Goal: Complete application form

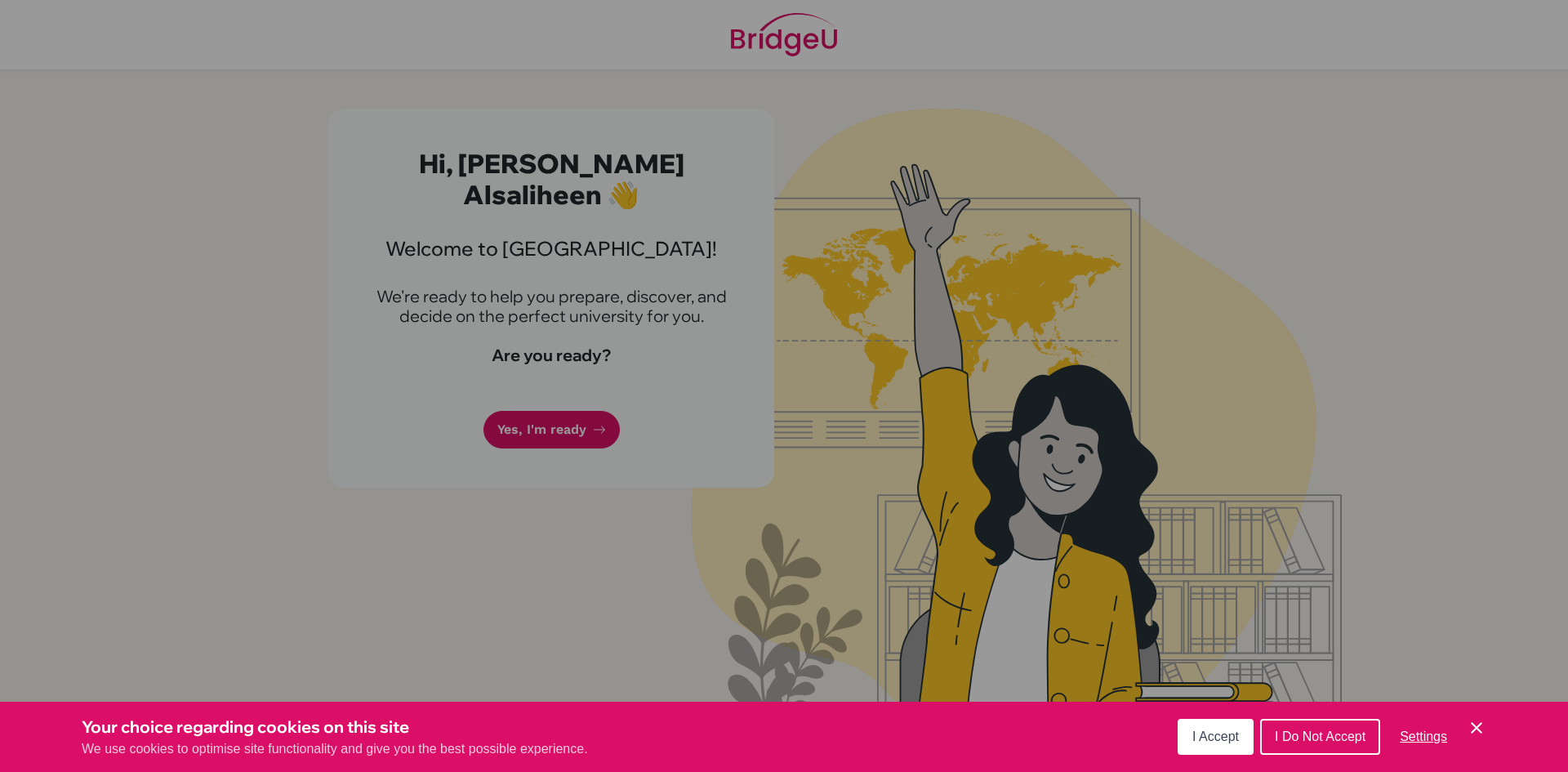
click at [1208, 730] on span "I Accept" at bounding box center [1216, 736] width 46 height 13
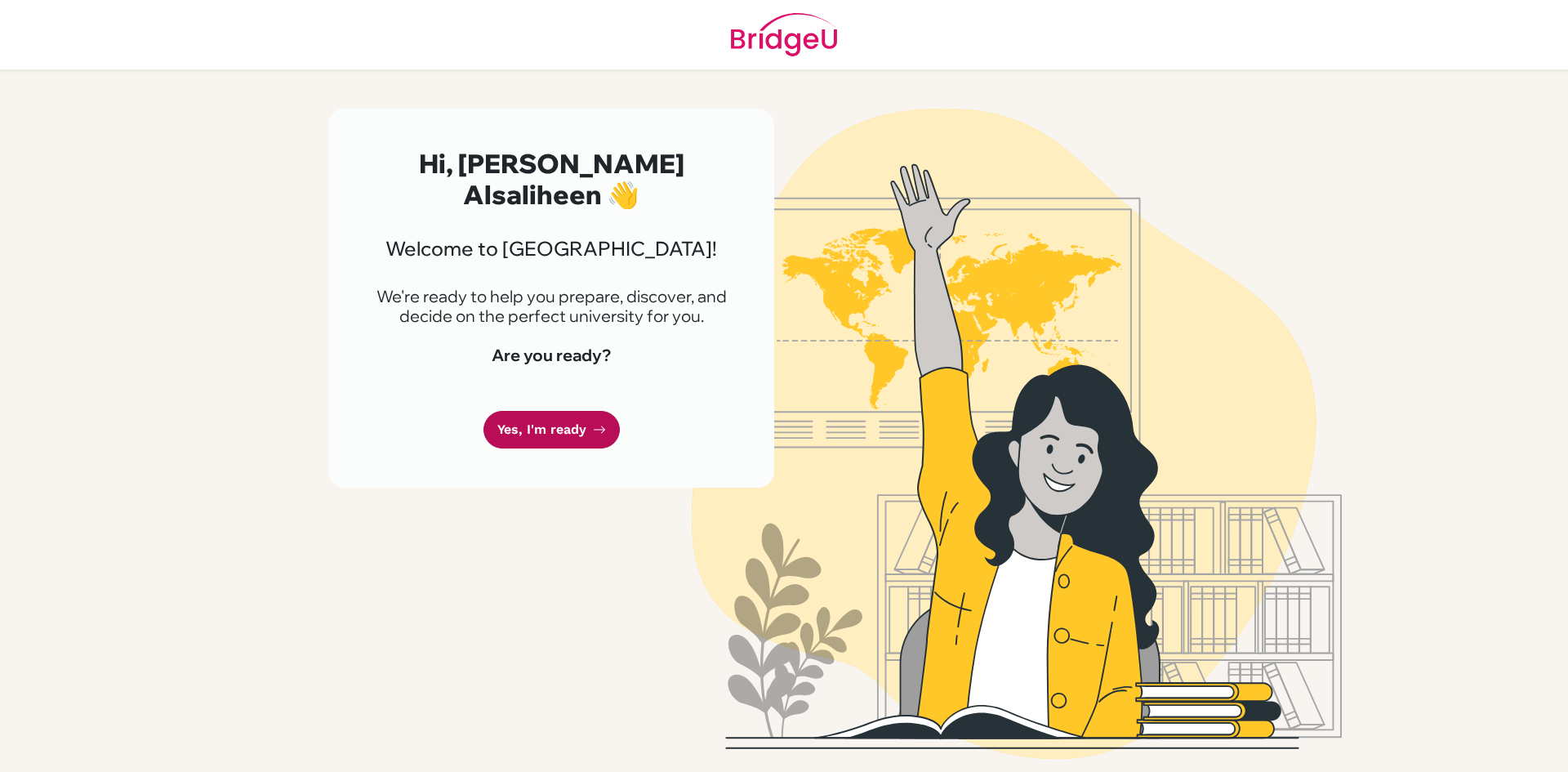
click at [560, 425] on link "Yes, I'm ready" at bounding box center [551, 430] width 136 height 38
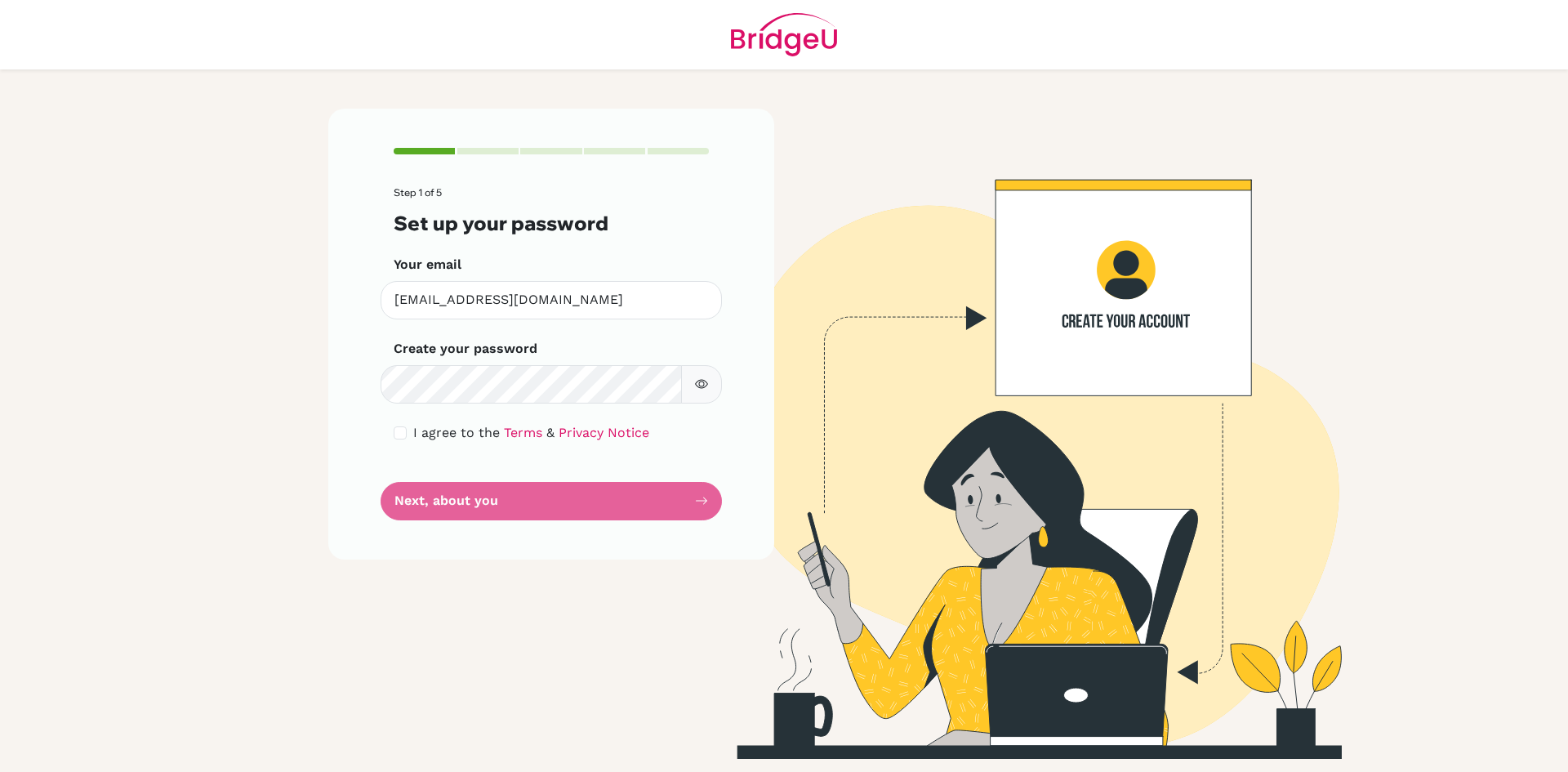
click at [720, 374] on button "button" at bounding box center [701, 384] width 41 height 38
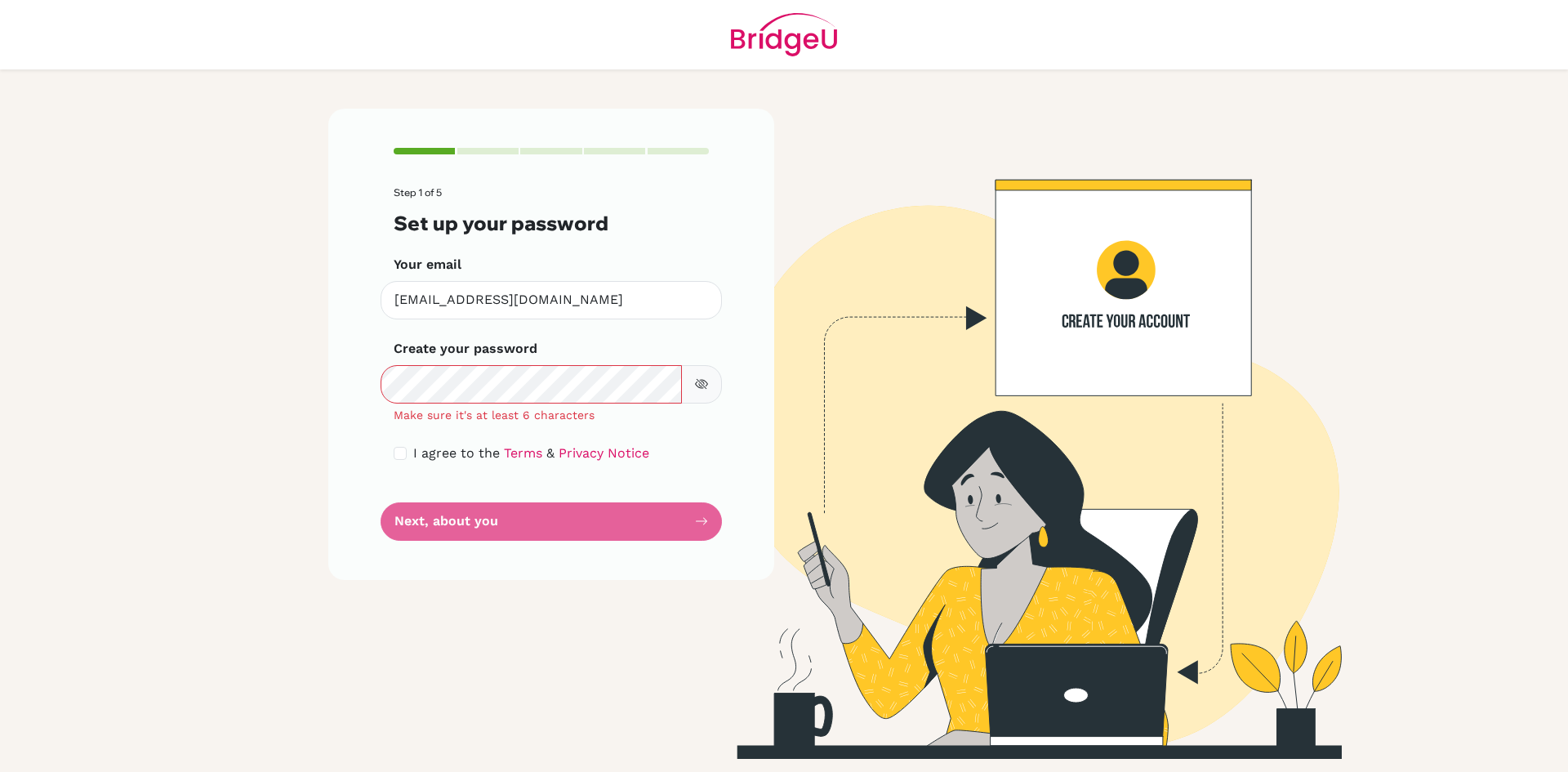
click at [708, 384] on icon "button" at bounding box center [703, 383] width 9 height 8
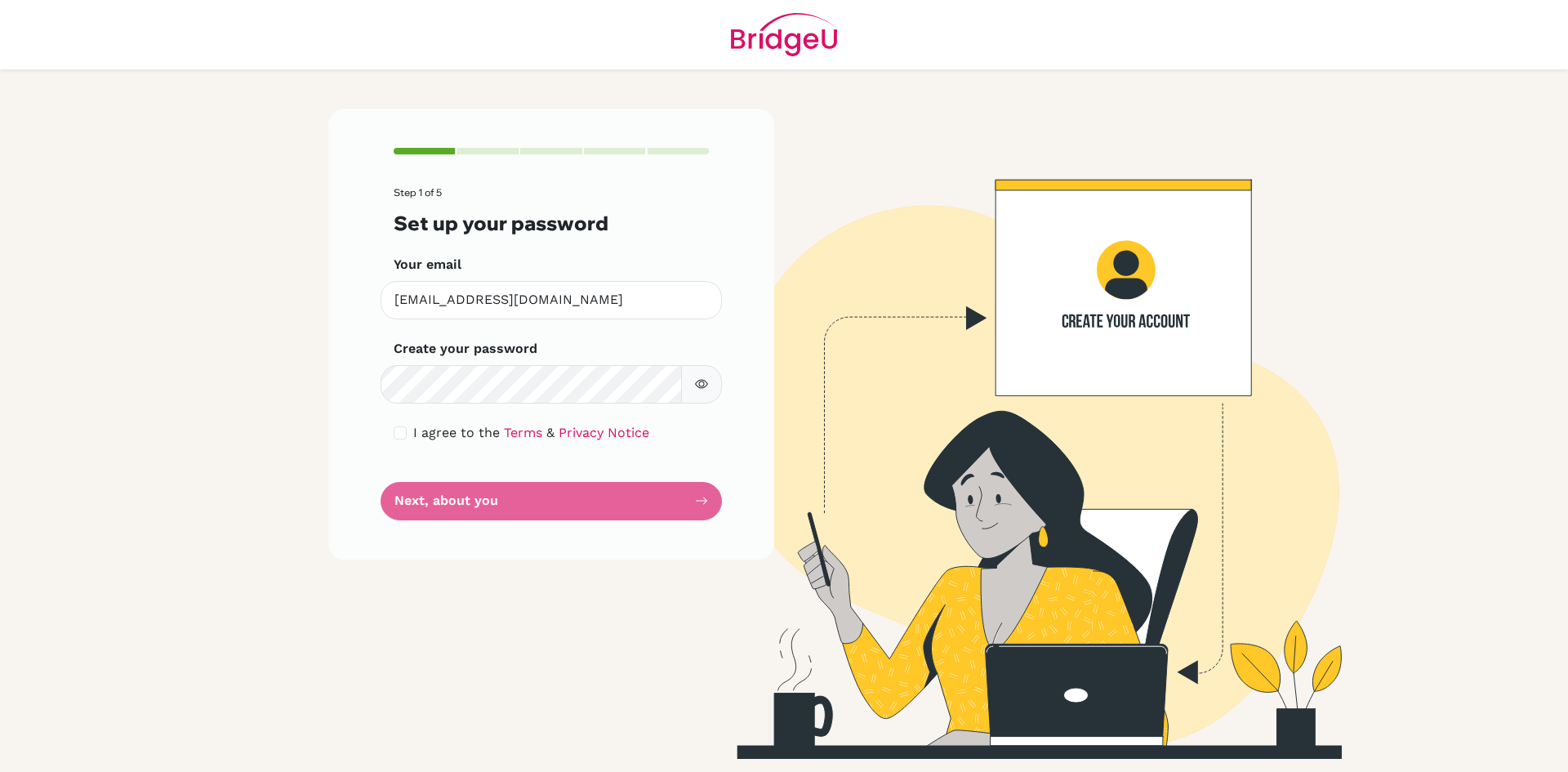
click at [699, 376] on button "button" at bounding box center [701, 384] width 41 height 38
click at [698, 376] on button "button" at bounding box center [701, 384] width 41 height 38
click at [412, 429] on div "I agree to the Terms & Privacy Notice" at bounding box center [551, 433] width 315 height 19
click at [405, 430] on input "checkbox" at bounding box center [400, 433] width 13 height 13
checkbox input "true"
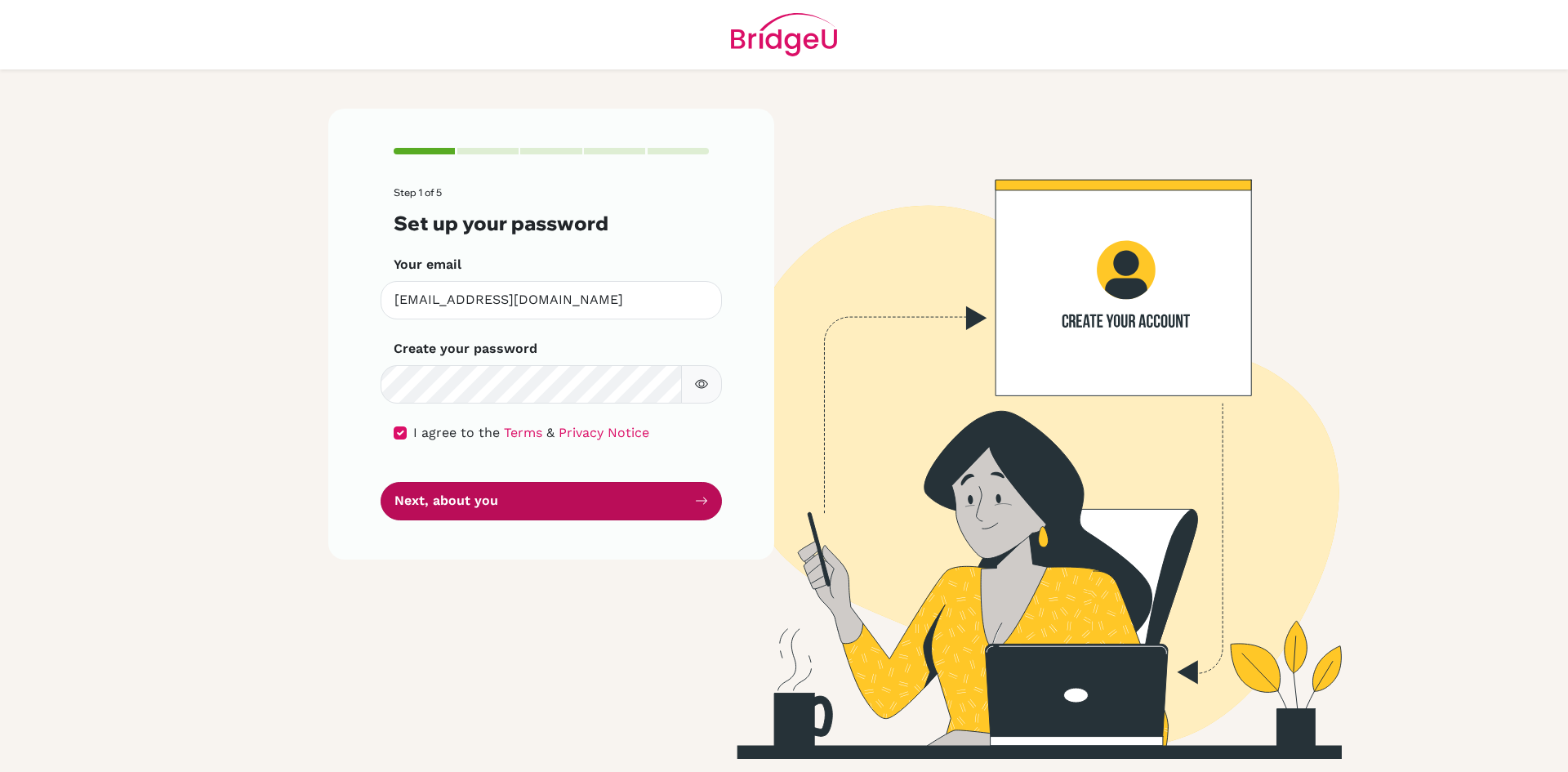
click at [511, 499] on button "Next, about you" at bounding box center [550, 501] width 341 height 38
